Goal: Information Seeking & Learning: Learn about a topic

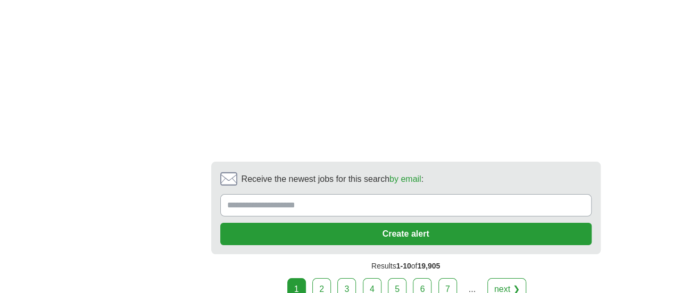
scroll to position [2040, 0]
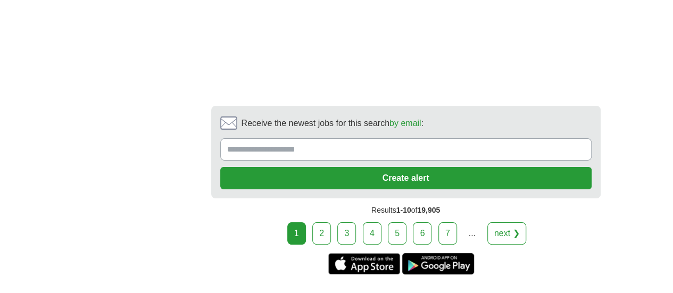
click at [331, 222] on link "2" at bounding box center [321, 233] width 19 height 22
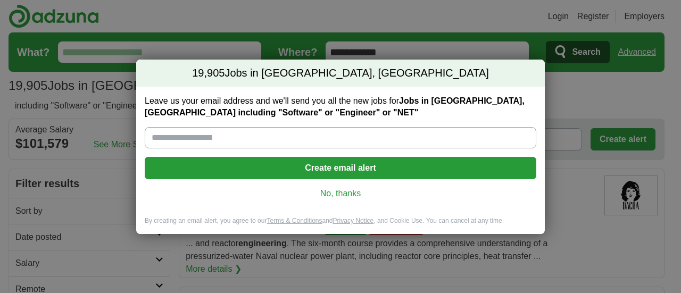
click at [324, 192] on link "No, thanks" at bounding box center [340, 194] width 375 height 12
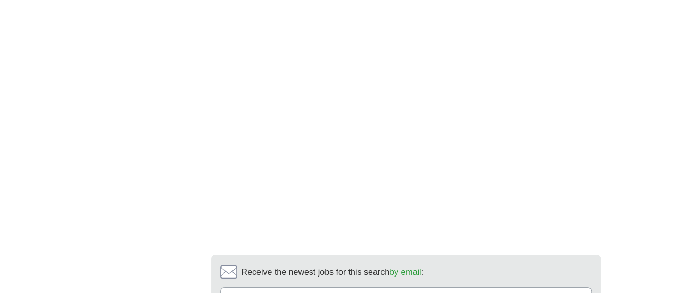
scroll to position [1774, 0]
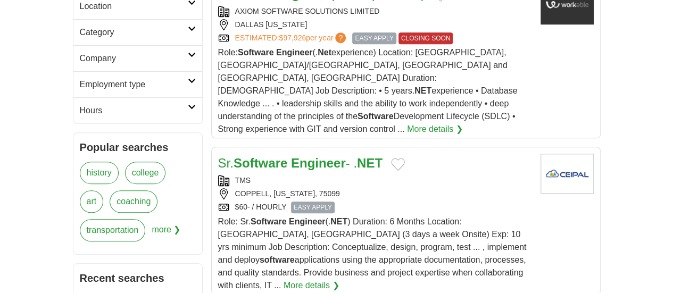
scroll to position [355, 0]
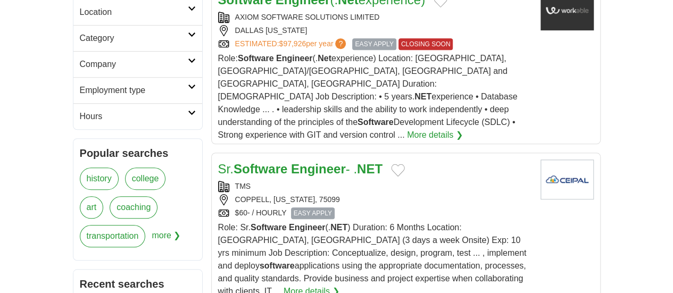
click at [291, 208] on span "EASY APPLY" at bounding box center [313, 214] width 44 height 12
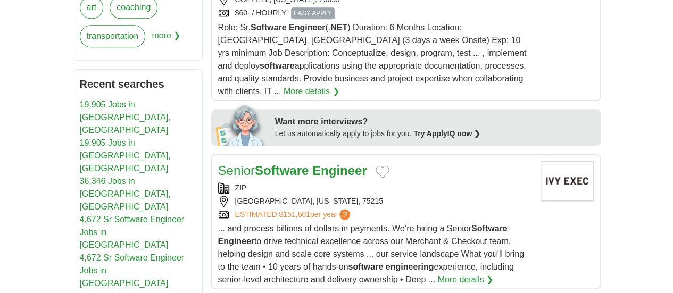
scroll to position [532, 0]
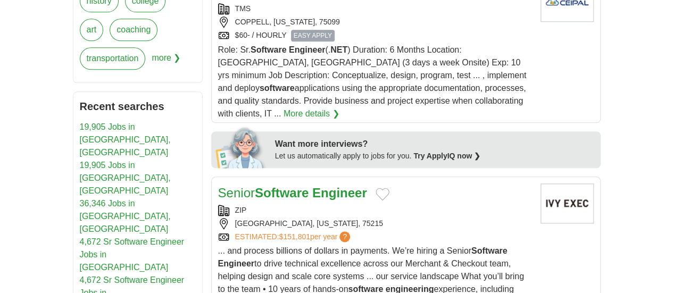
click at [255, 186] on strong "Software" at bounding box center [282, 193] width 54 height 14
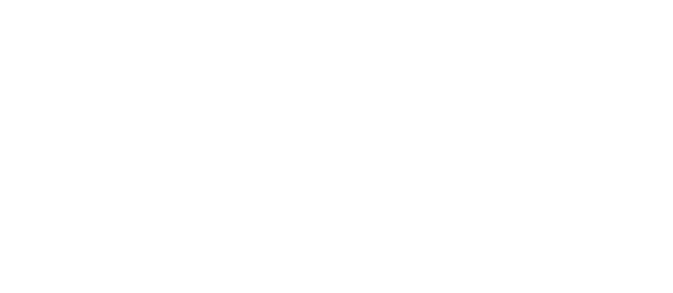
scroll to position [1951, 0]
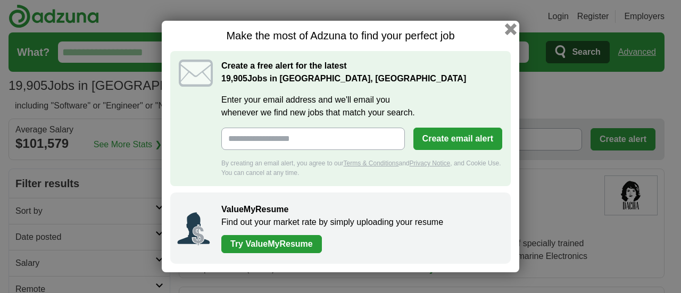
click at [507, 32] on button "button" at bounding box center [511, 29] width 12 height 12
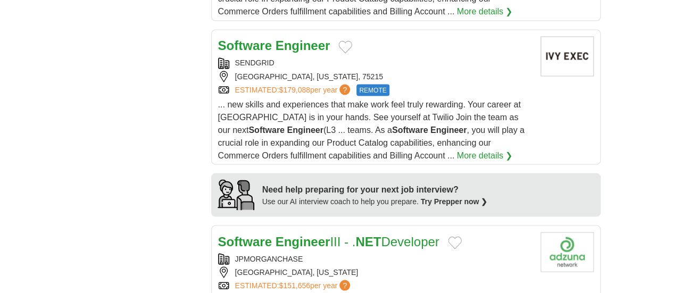
scroll to position [887, 0]
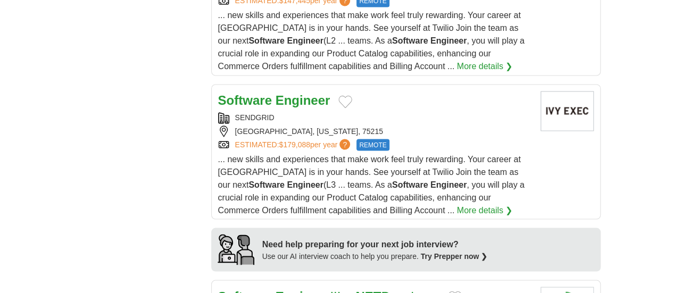
click at [322, 289] on link "Software Engineer III - . NET Developer" at bounding box center [328, 296] width 221 height 14
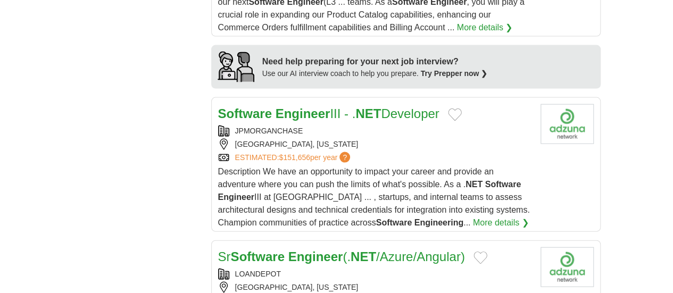
scroll to position [1153, 0]
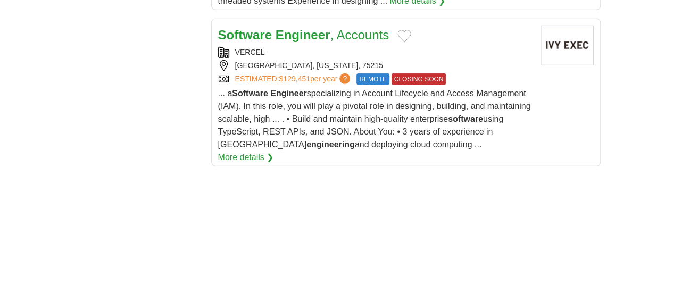
scroll to position [1597, 0]
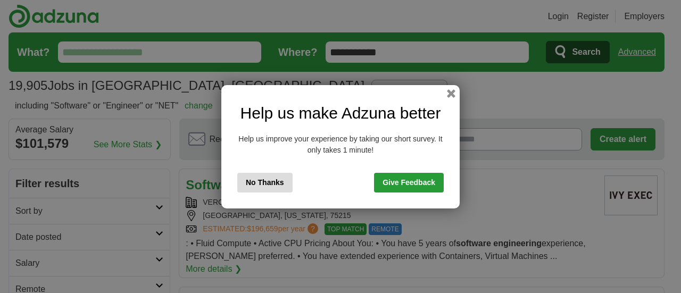
click at [263, 183] on button "No Thanks" at bounding box center [264, 183] width 55 height 20
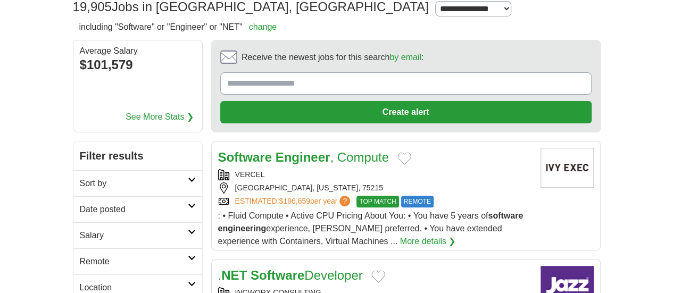
scroll to position [88, 0]
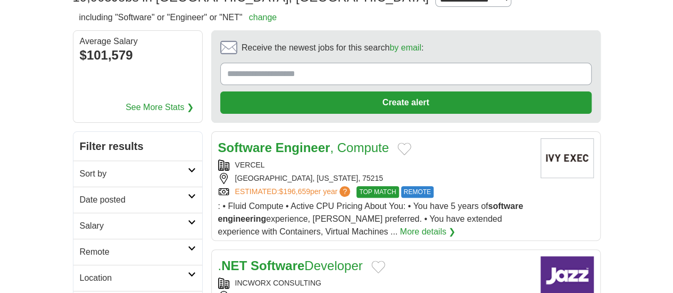
click at [285, 141] on strong "Engineer" at bounding box center [303, 148] width 55 height 14
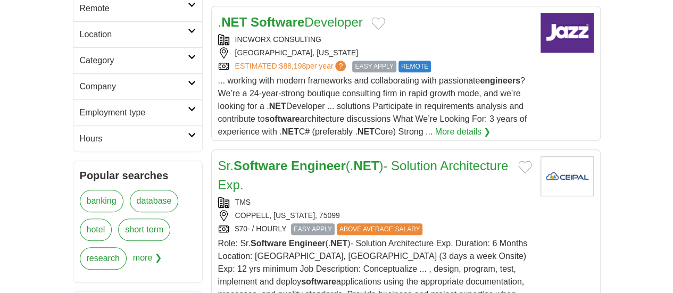
scroll to position [355, 0]
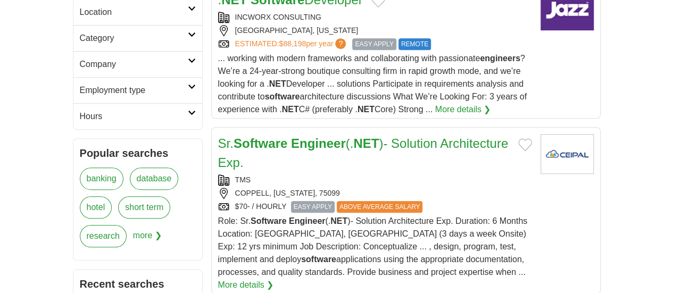
click at [295, 136] on strong "Engineer" at bounding box center [318, 143] width 55 height 14
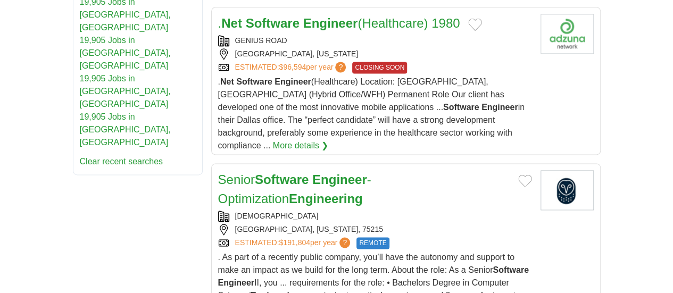
scroll to position [710, 0]
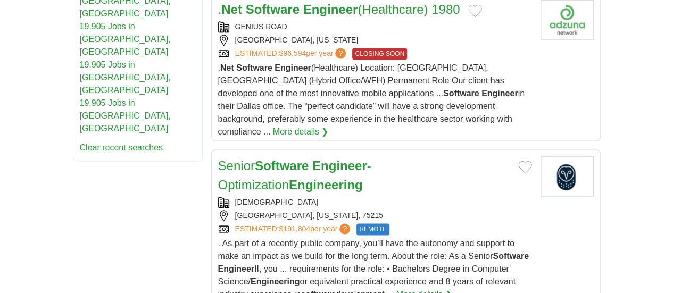
drag, startPoint x: 315, startPoint y: 150, endPoint x: 476, endPoint y: 113, distance: 164.9
click at [477, 237] on div ". As part of a recently public company, you’ll have the autonomy and support to…" at bounding box center [375, 269] width 314 height 64
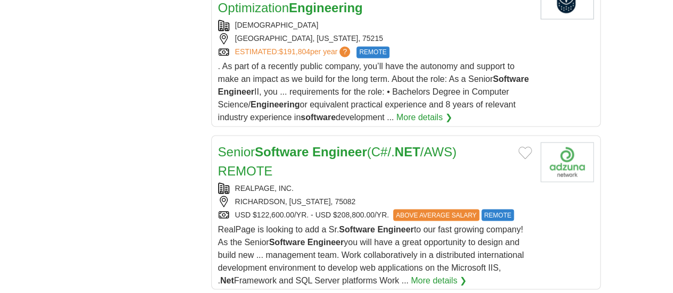
scroll to position [976, 0]
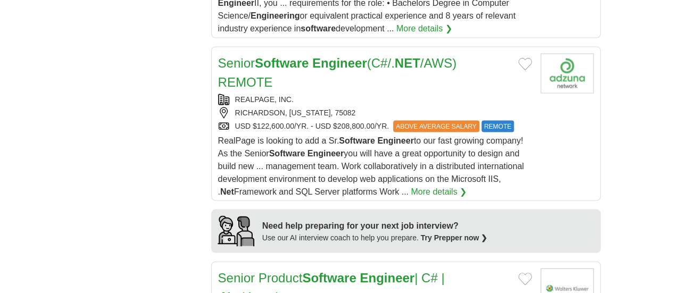
click at [267, 270] on link "Senior Product Software Engineer | C# | . Net |Angular" at bounding box center [331, 287] width 227 height 34
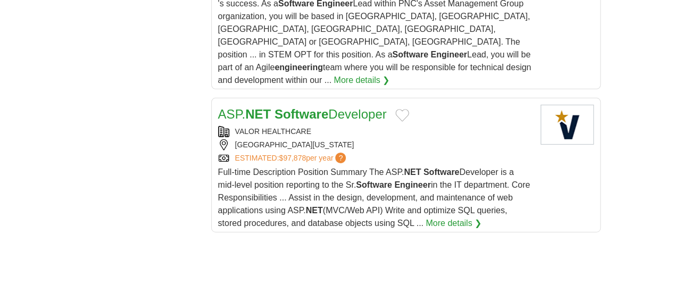
scroll to position [1685, 0]
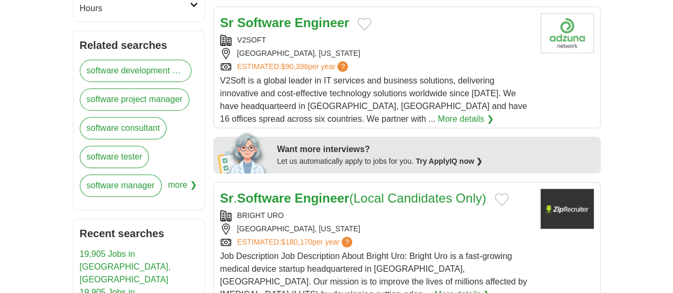
scroll to position [532, 0]
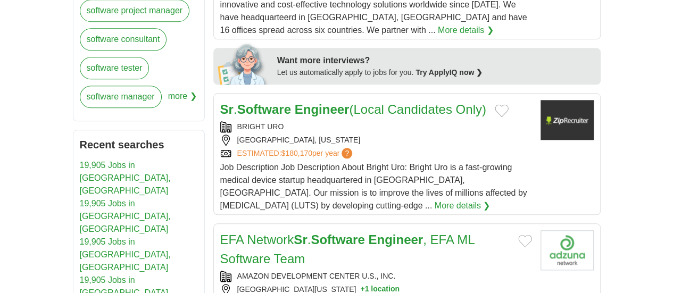
click at [311, 233] on strong "Software" at bounding box center [338, 240] width 54 height 14
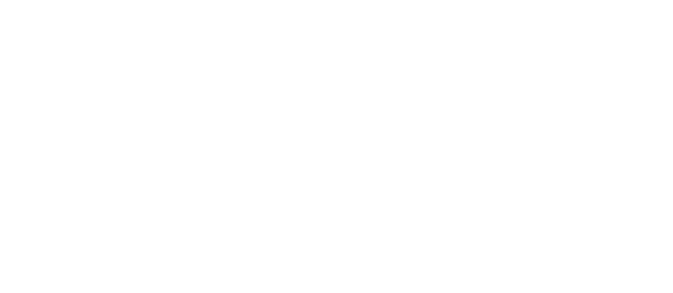
scroll to position [1685, 0]
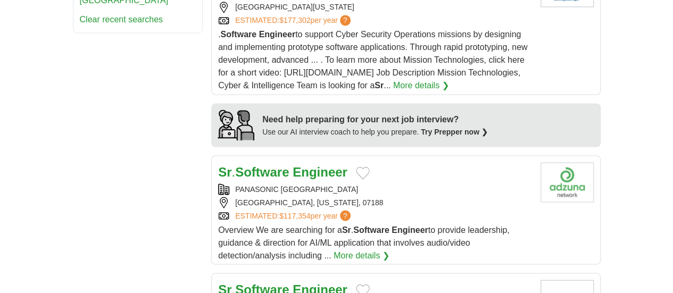
scroll to position [887, 0]
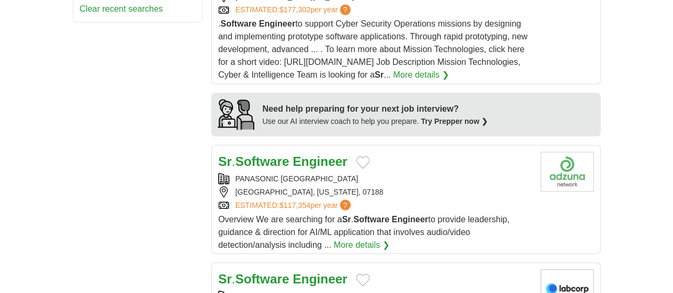
click at [293, 271] on strong "Engineer" at bounding box center [320, 278] width 55 height 14
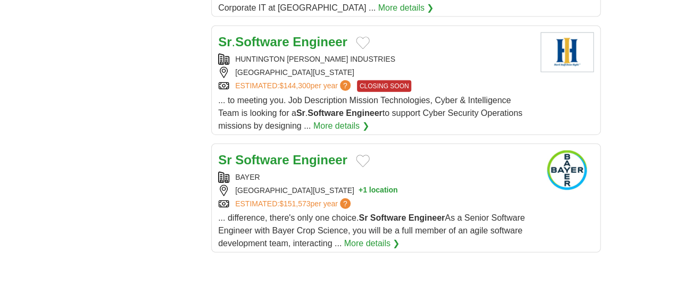
scroll to position [1331, 0]
